Goal: Find specific page/section: Find specific page/section

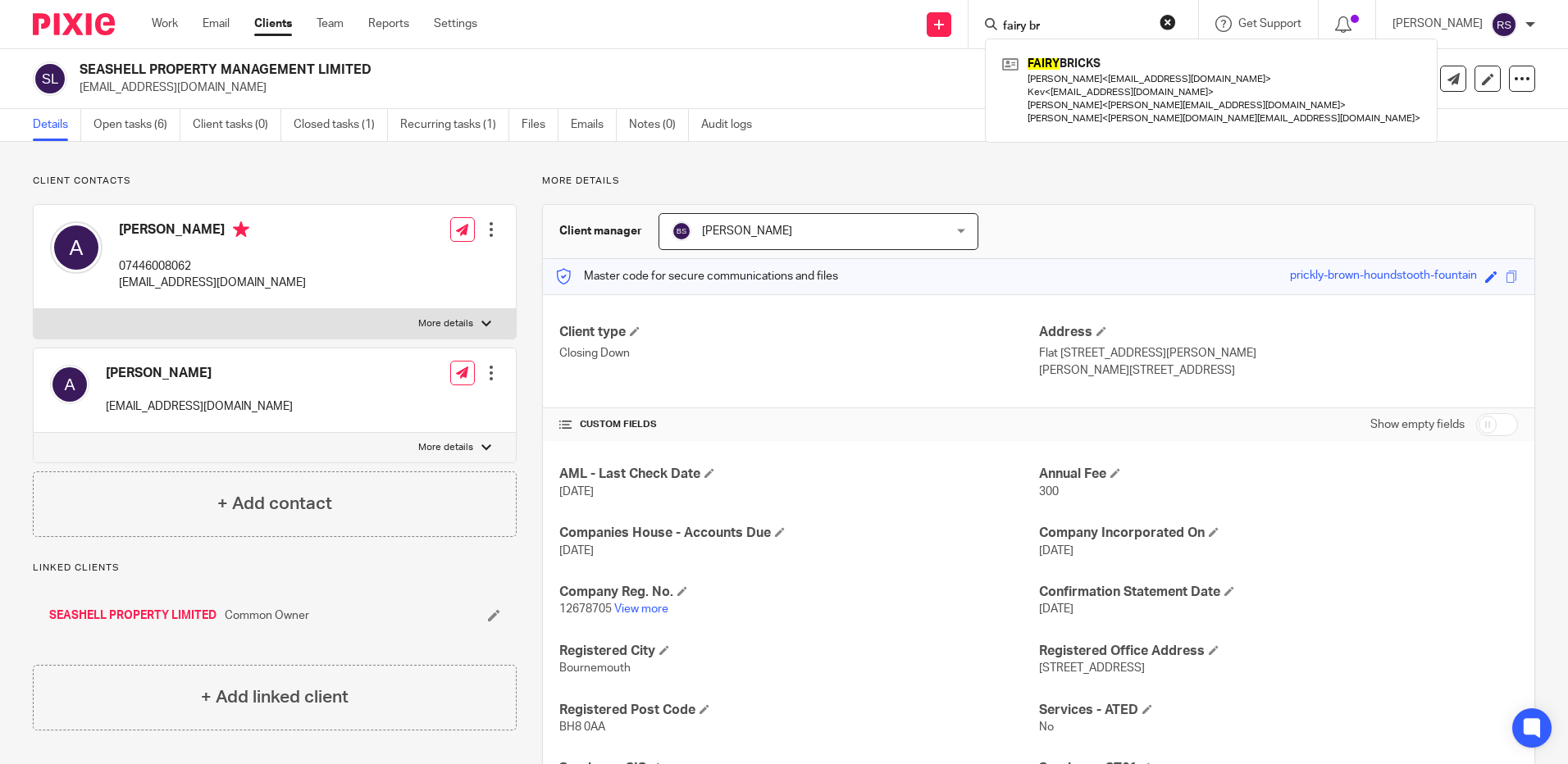
scroll to position [410, 0]
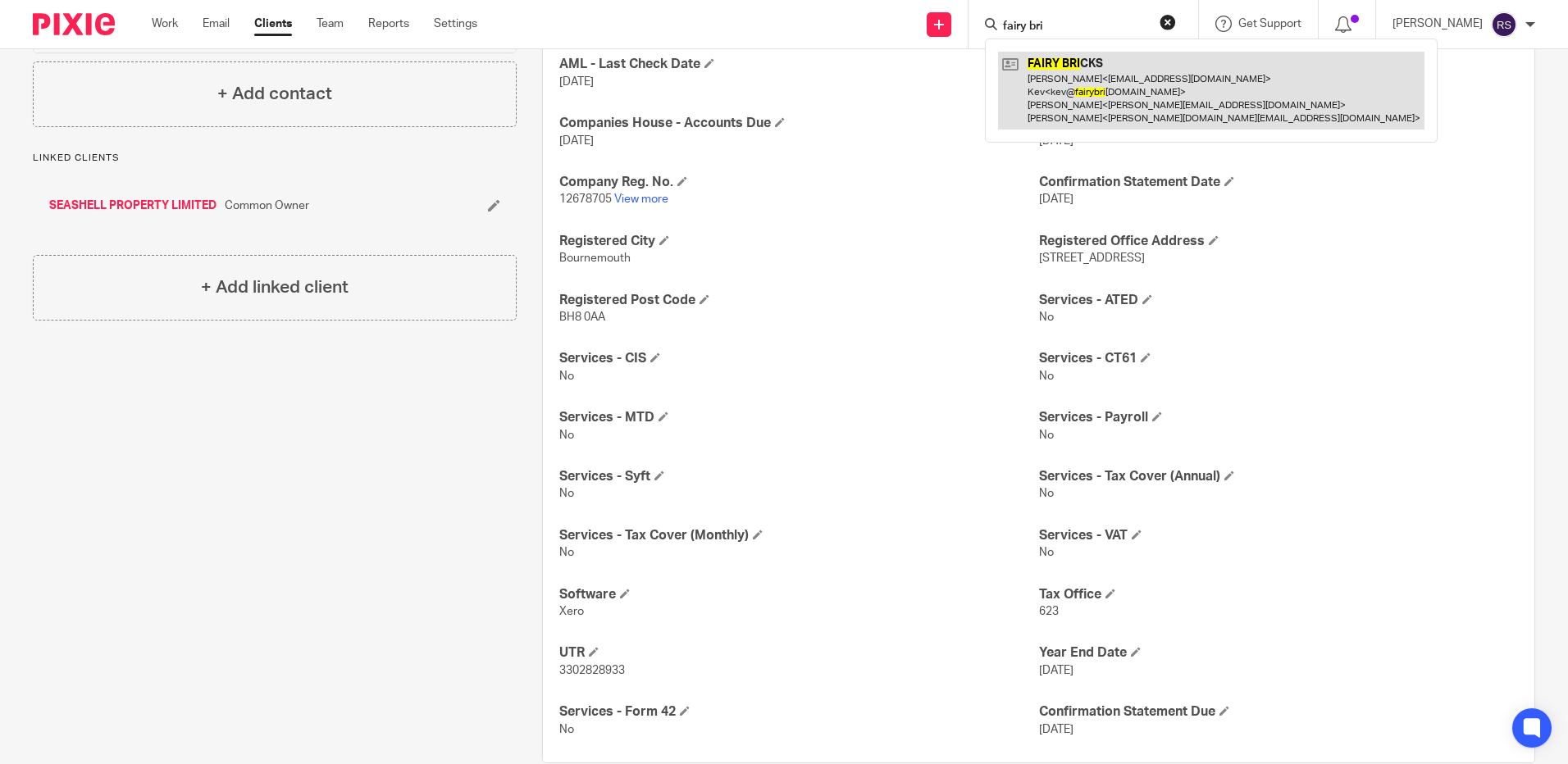
type input "fairy bri"
click at [1147, 105] on link at bounding box center [1211, 90] width 427 height 78
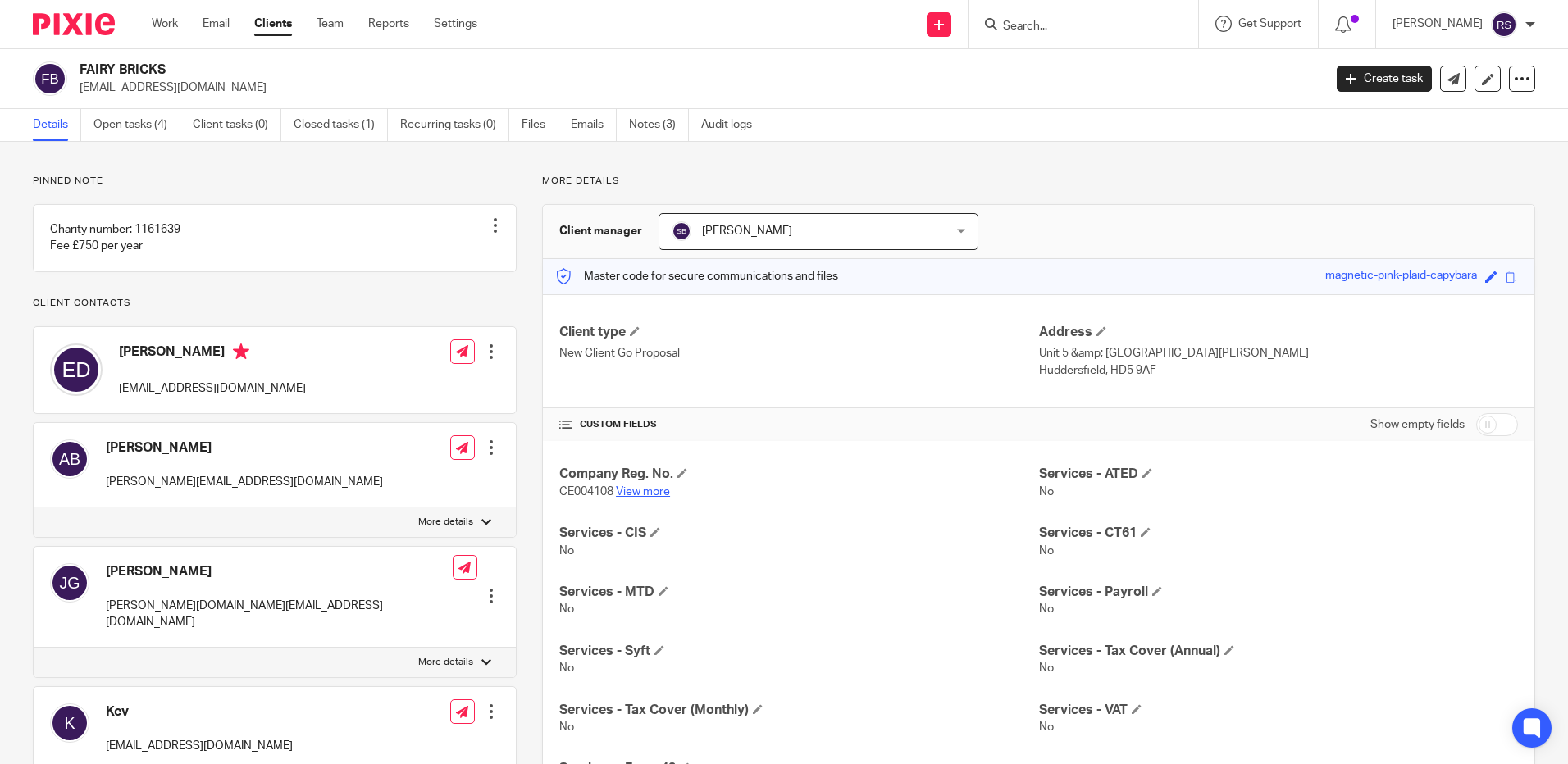
click at [646, 492] on link "View more" at bounding box center [642, 492] width 54 height 12
click at [1034, 26] on input "Search" at bounding box center [1075, 27] width 148 height 15
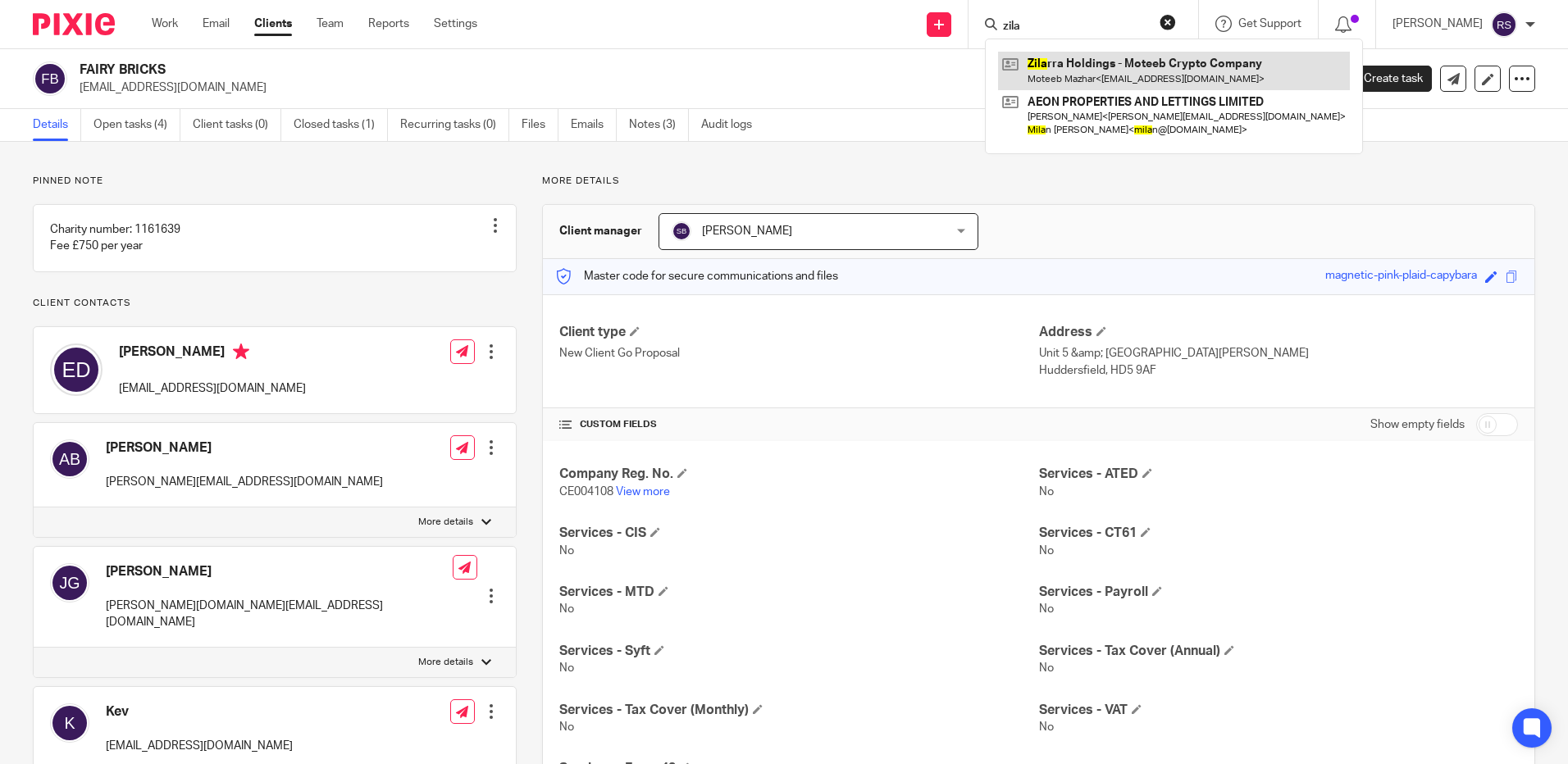
type input "zila"
click at [1093, 65] on link at bounding box center [1173, 70] width 352 height 38
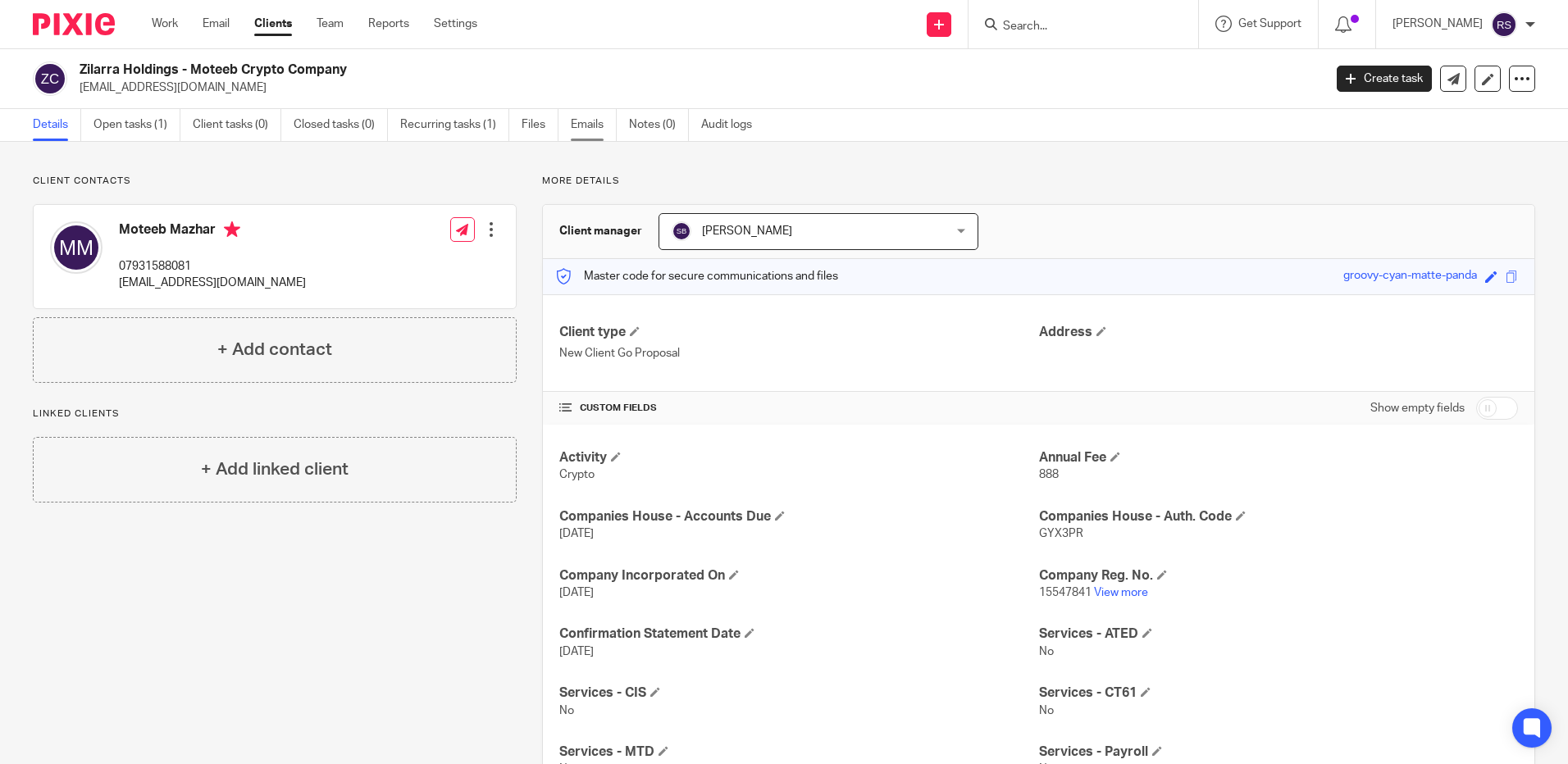
click at [595, 120] on link "Emails" at bounding box center [593, 125] width 46 height 32
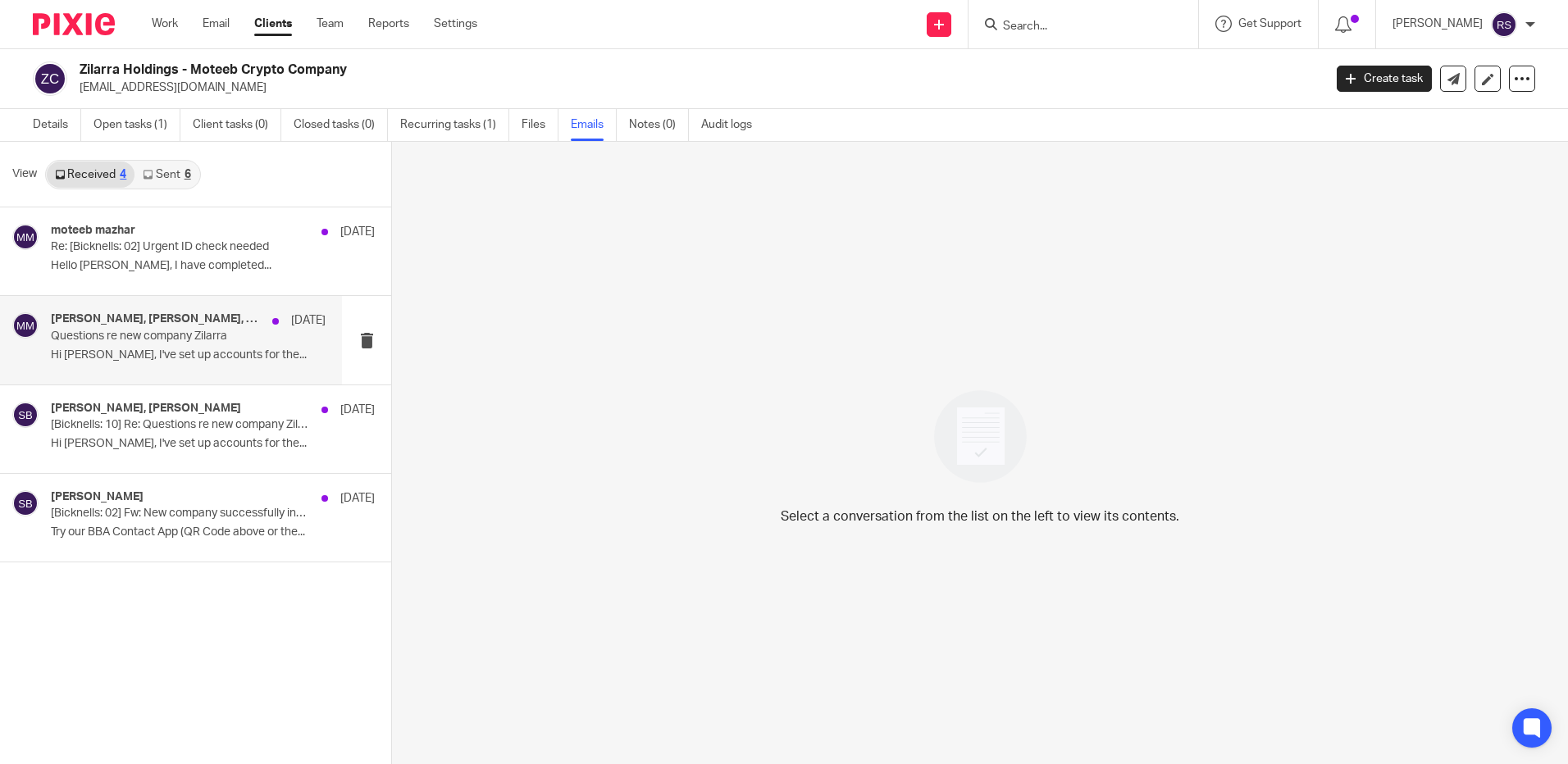
click at [177, 351] on p "Hi [PERSON_NAME], I've set up accounts for the..." at bounding box center [188, 355] width 275 height 14
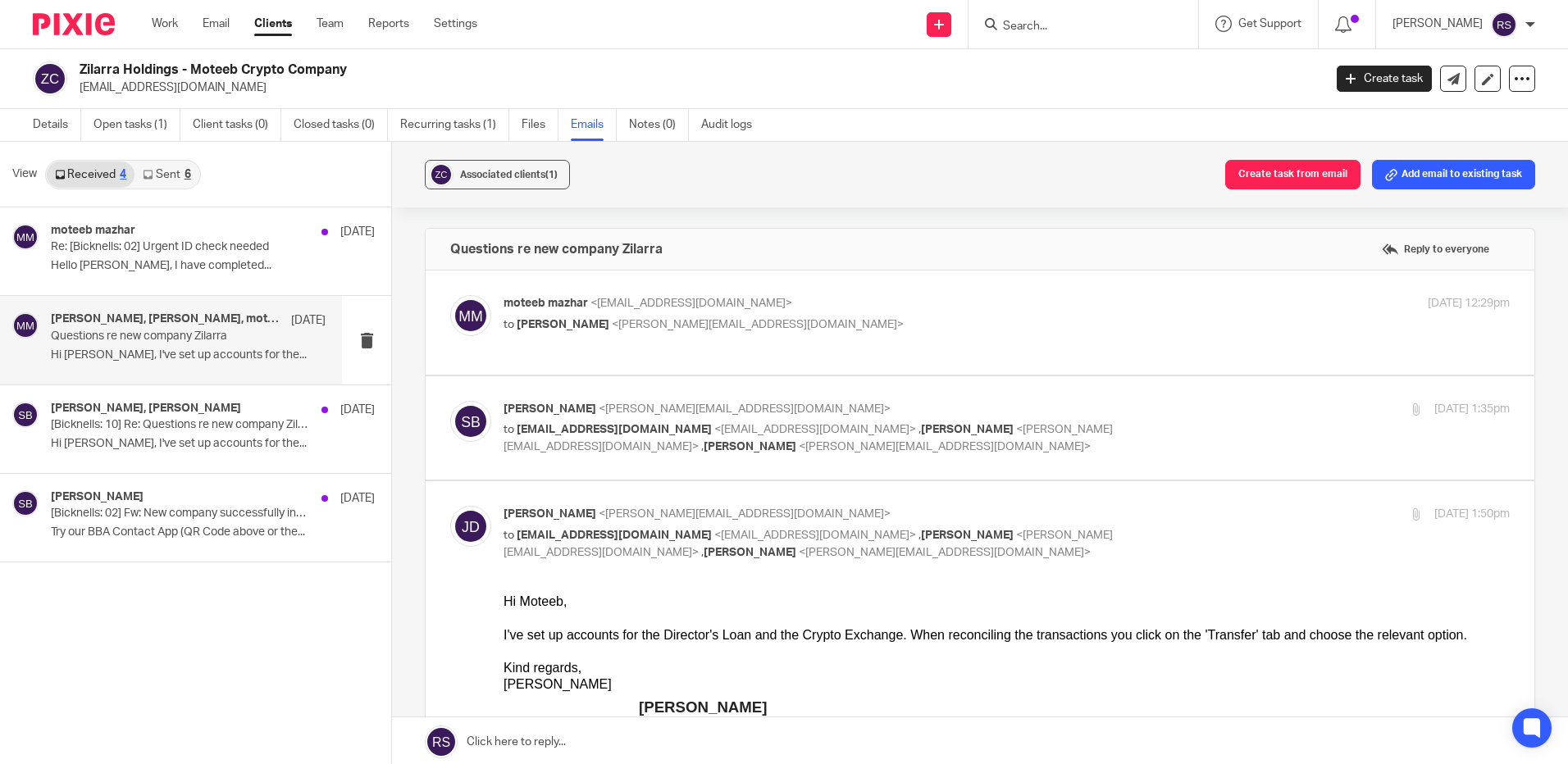
click at [712, 319] on p "to [PERSON_NAME] <[PERSON_NAME][EMAIL_ADDRESS][DOMAIN_NAME]>" at bounding box center [839, 325] width 671 height 17
checkbox input "true"
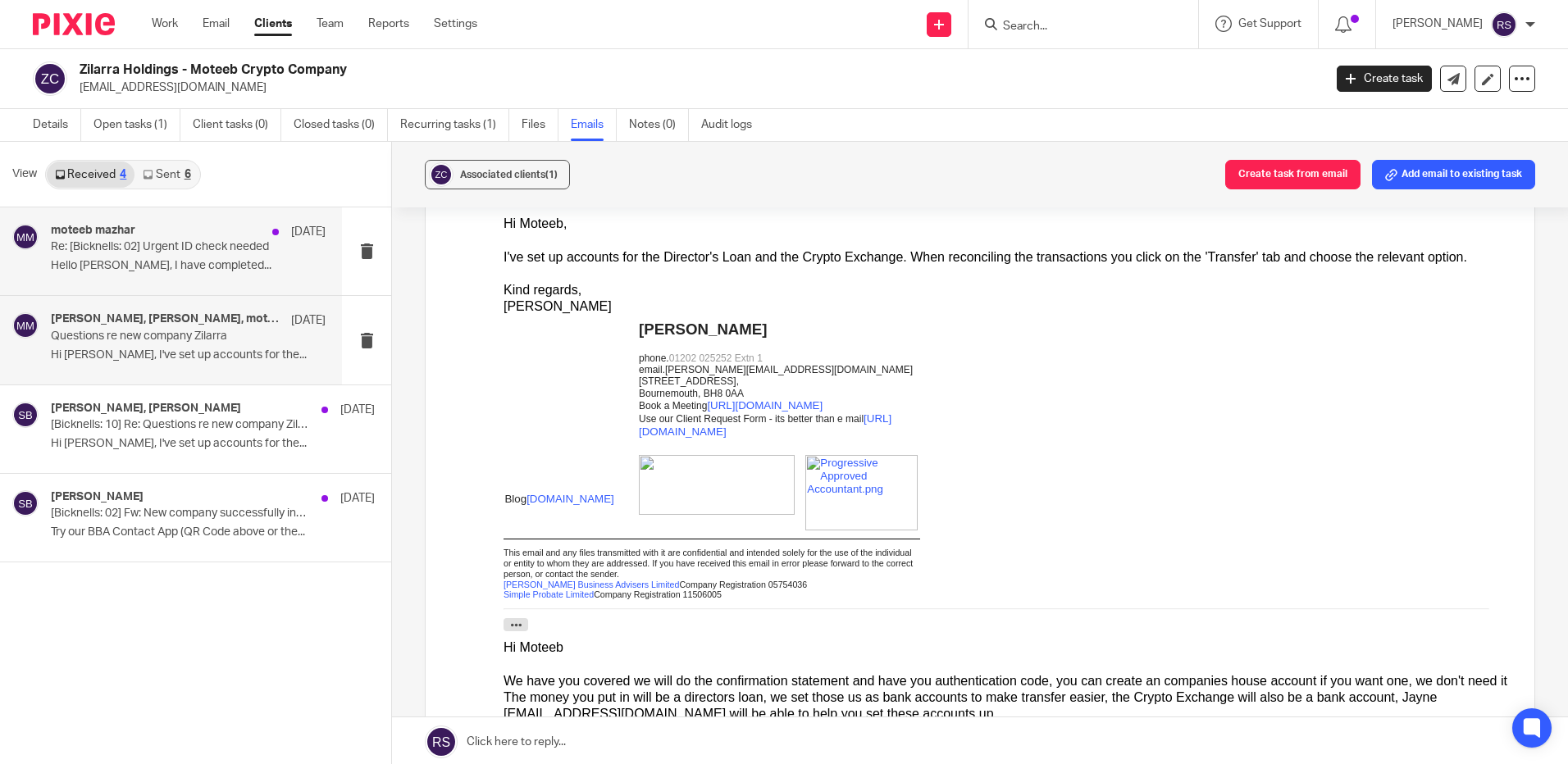
scroll to position [656, 0]
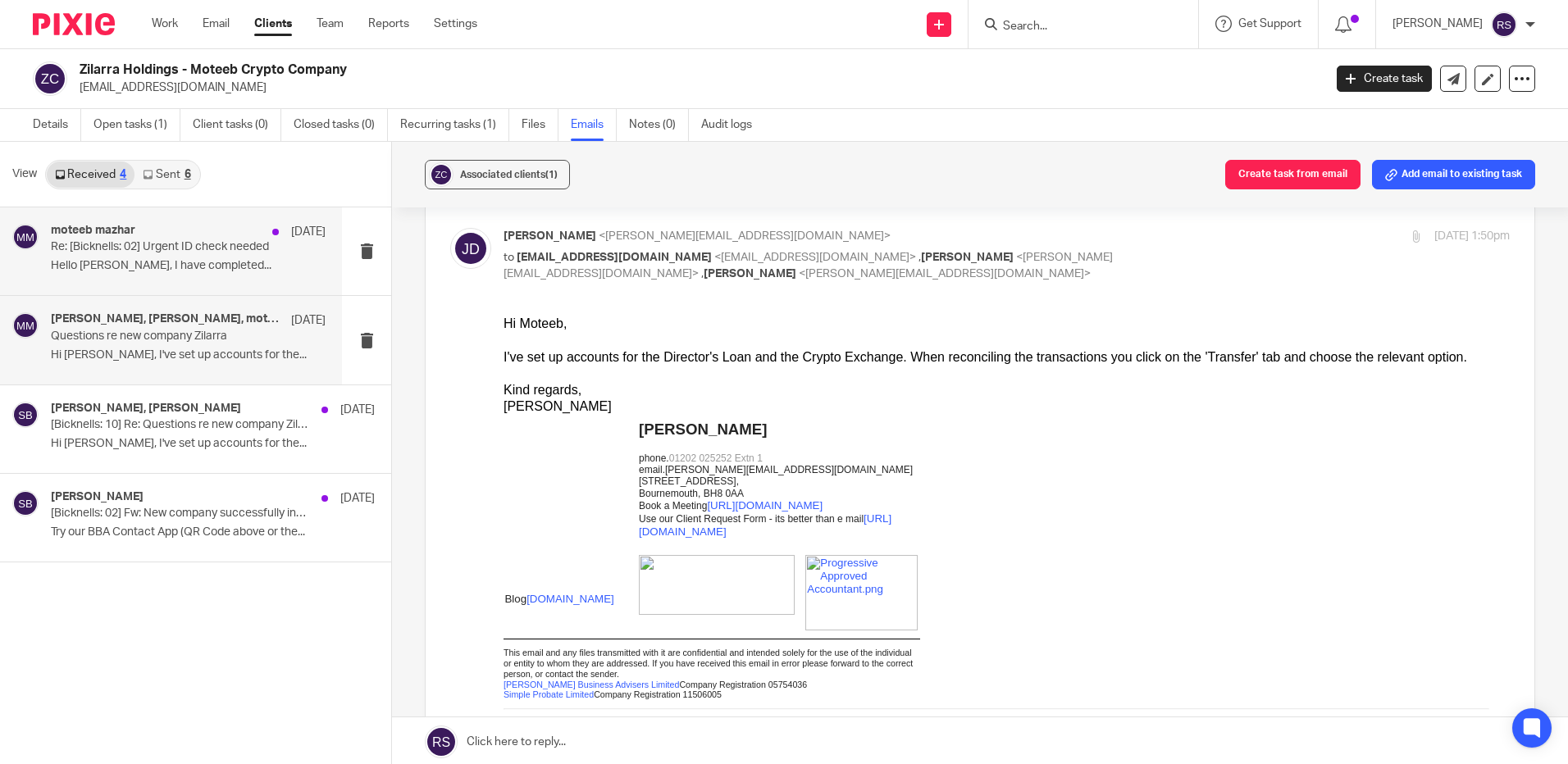
click at [148, 262] on p "Hello [PERSON_NAME], I have completed..." at bounding box center [188, 266] width 275 height 14
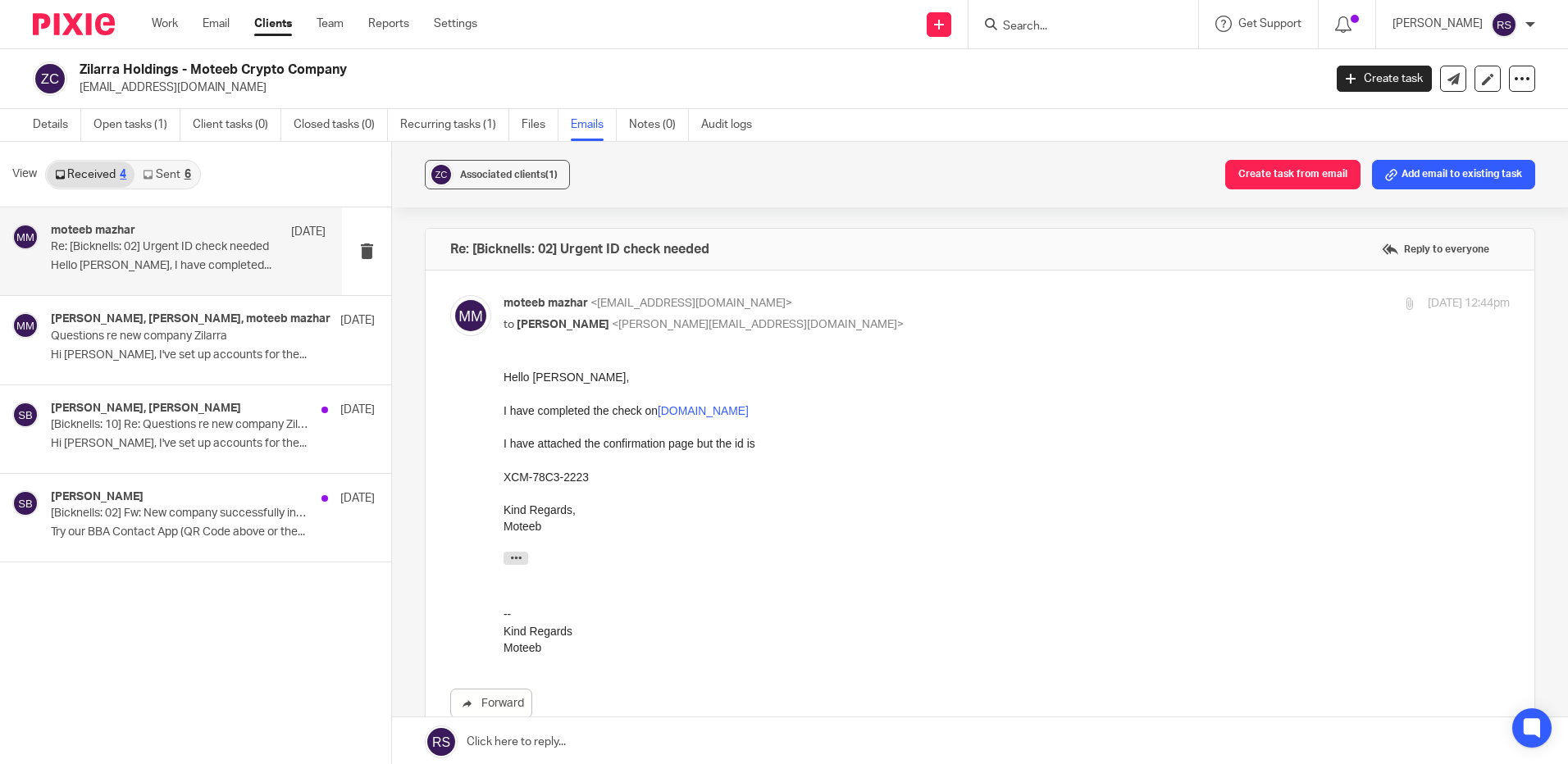
scroll to position [0, 0]
click at [168, 524] on div "[PERSON_NAME] [DATE] [Bicknells: 02] Fw: New company successfully incorporated …" at bounding box center [188, 518] width 275 height 55
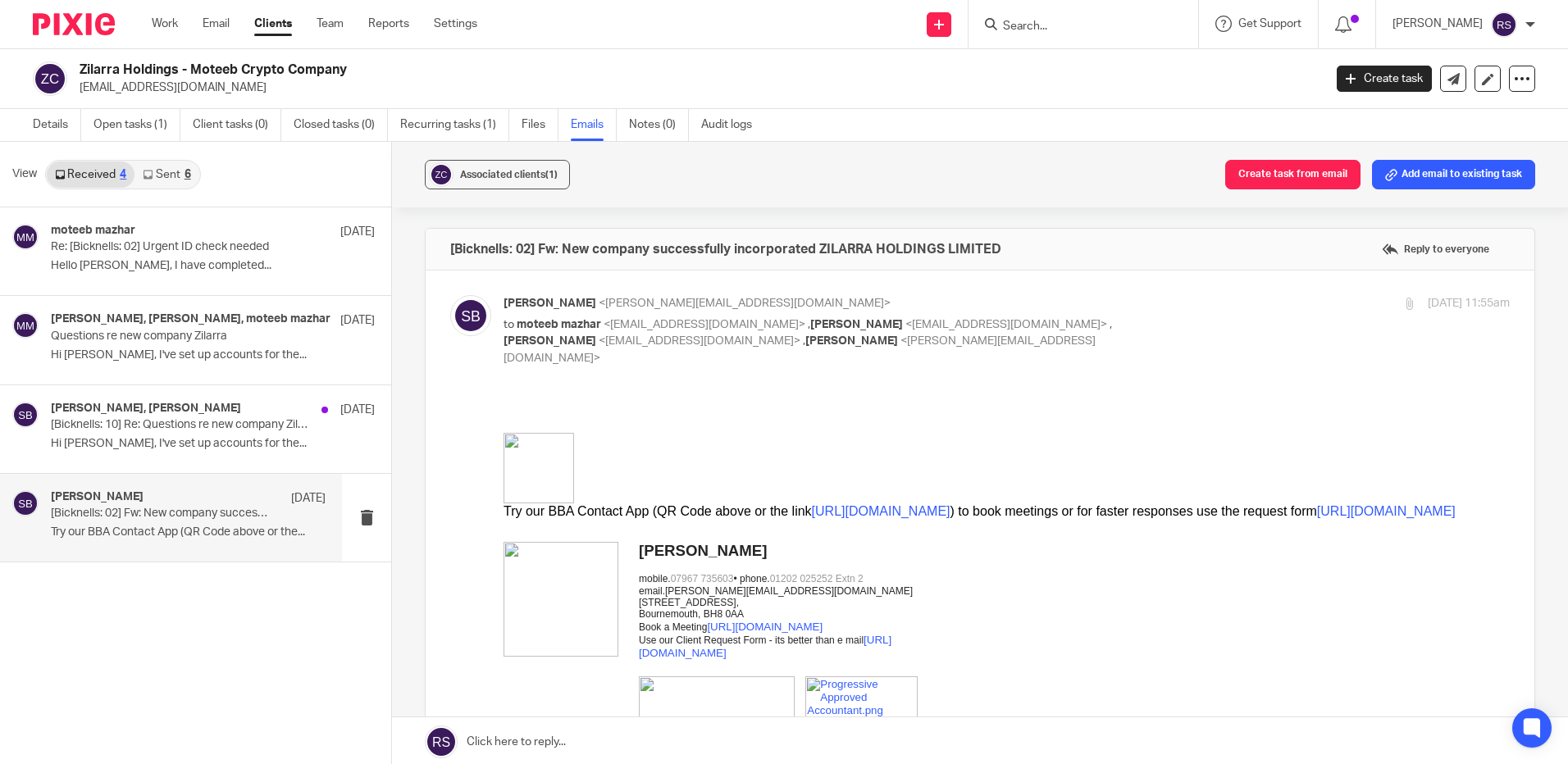
click at [168, 524] on div "[PERSON_NAME] [DATE] [Bicknells: 02] Fw: New company successfully incorporated …" at bounding box center [188, 518] width 275 height 55
click at [1031, 22] on input "Search" at bounding box center [1075, 27] width 148 height 15
click at [1056, 32] on input "Search" at bounding box center [1075, 27] width 148 height 15
type input "prime dig"
click at [1066, 65] on link at bounding box center [1136, 70] width 277 height 38
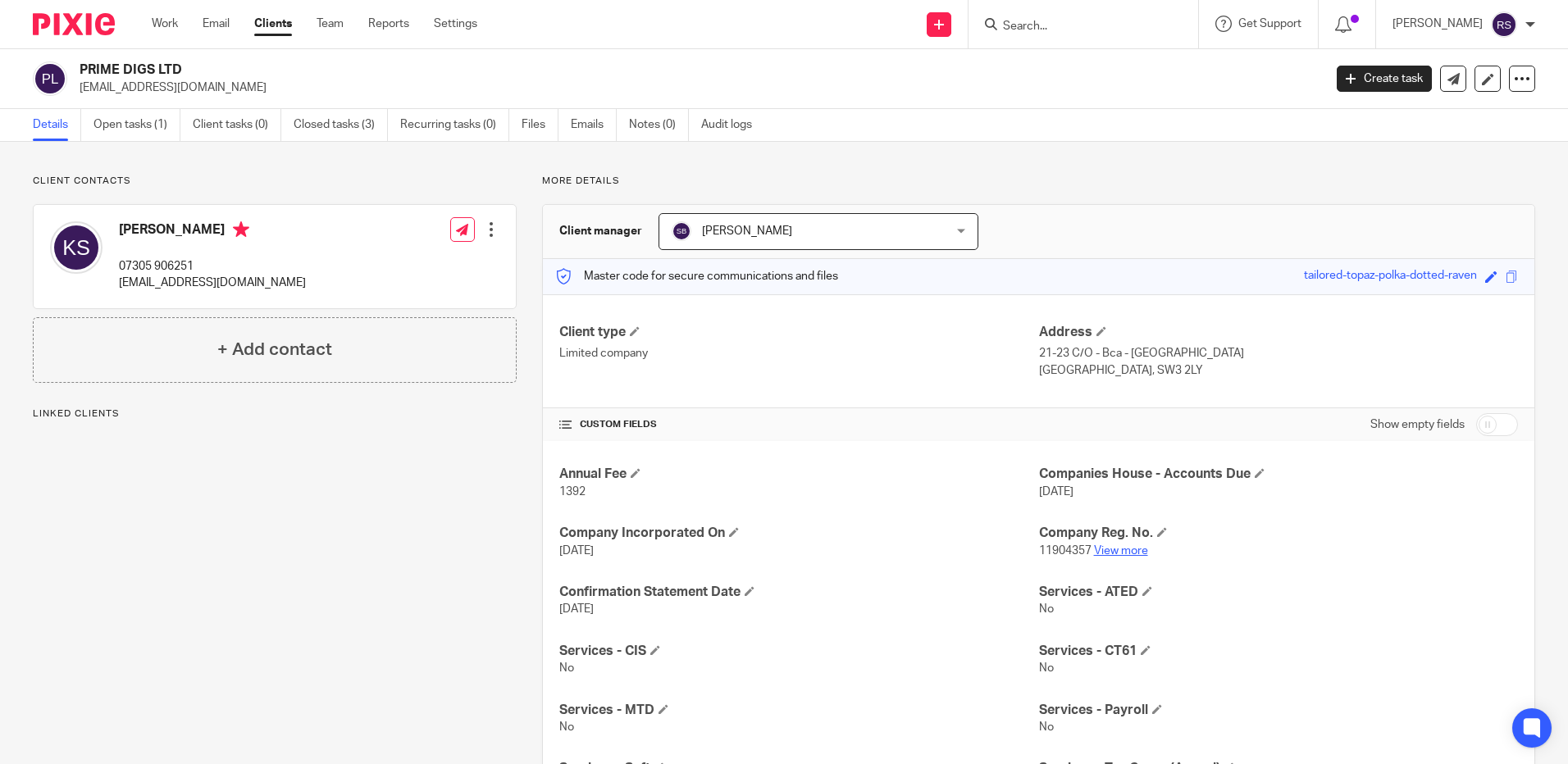
click at [1137, 554] on link "View more" at bounding box center [1120, 551] width 54 height 12
